Goal: Communication & Community: Answer question/provide support

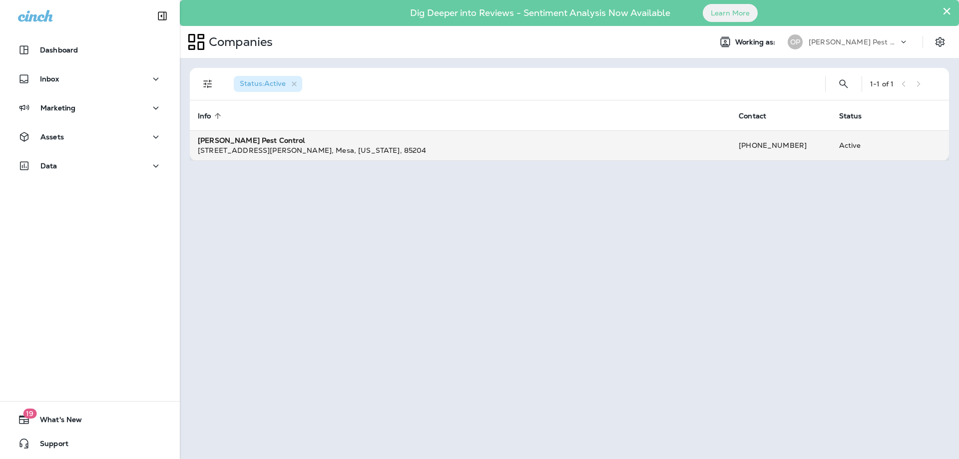
click at [284, 141] on div "[PERSON_NAME] Pest Control" at bounding box center [460, 140] width 525 height 10
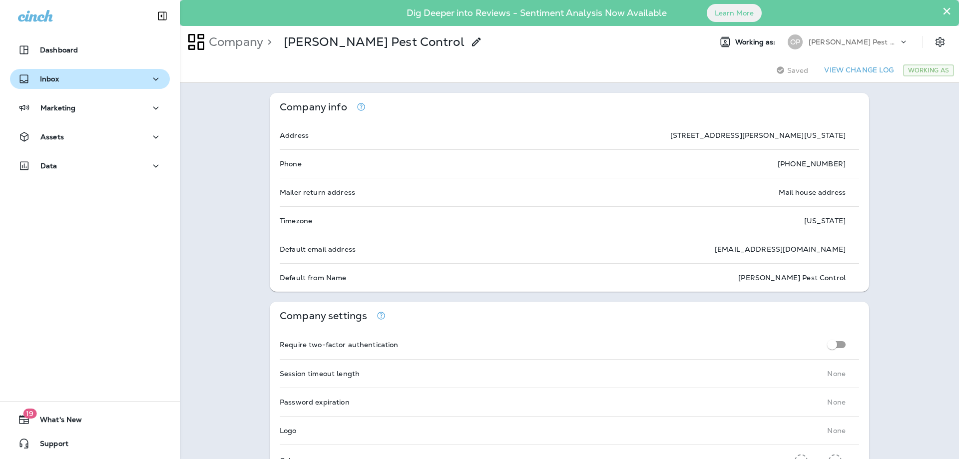
click at [60, 84] on div "Inbox" at bounding box center [90, 79] width 144 height 12
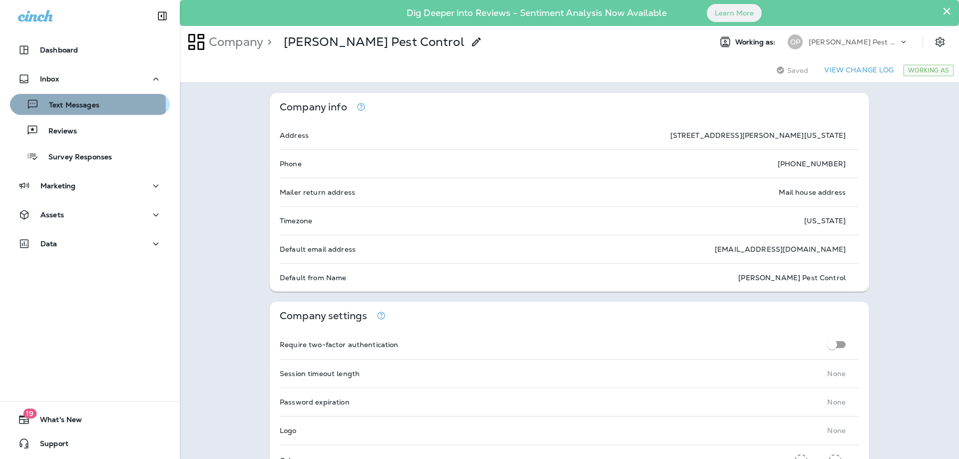
click at [60, 105] on p "Text Messages" at bounding box center [69, 105] width 60 height 9
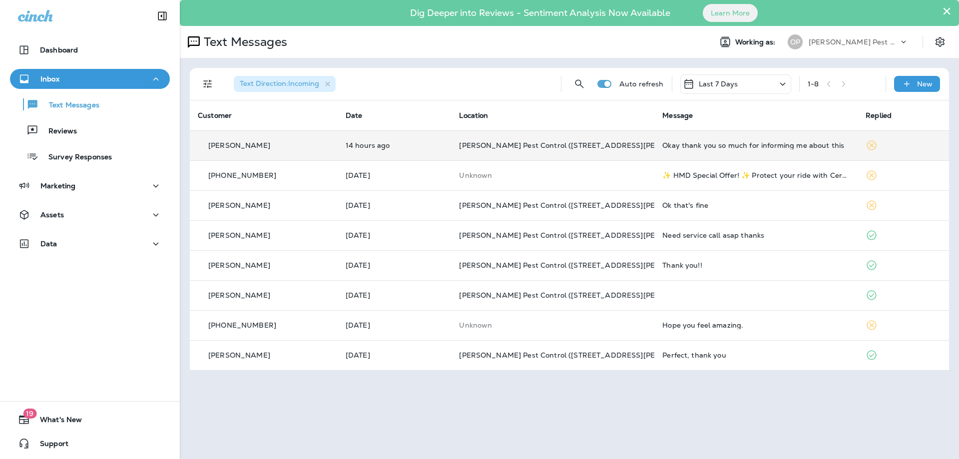
click at [280, 142] on div "[PERSON_NAME]" at bounding box center [264, 145] width 132 height 10
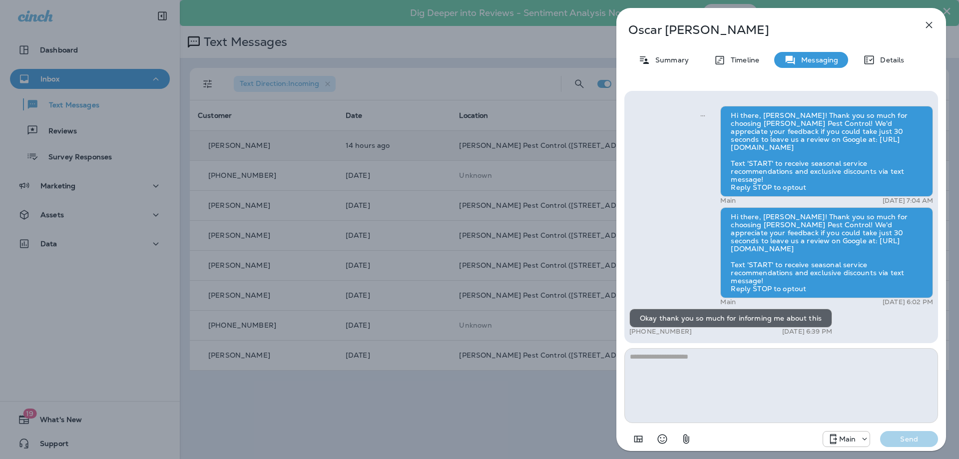
click at [929, 24] on icon "button" at bounding box center [929, 25] width 12 height 12
